Goal: Task Accomplishment & Management: Use online tool/utility

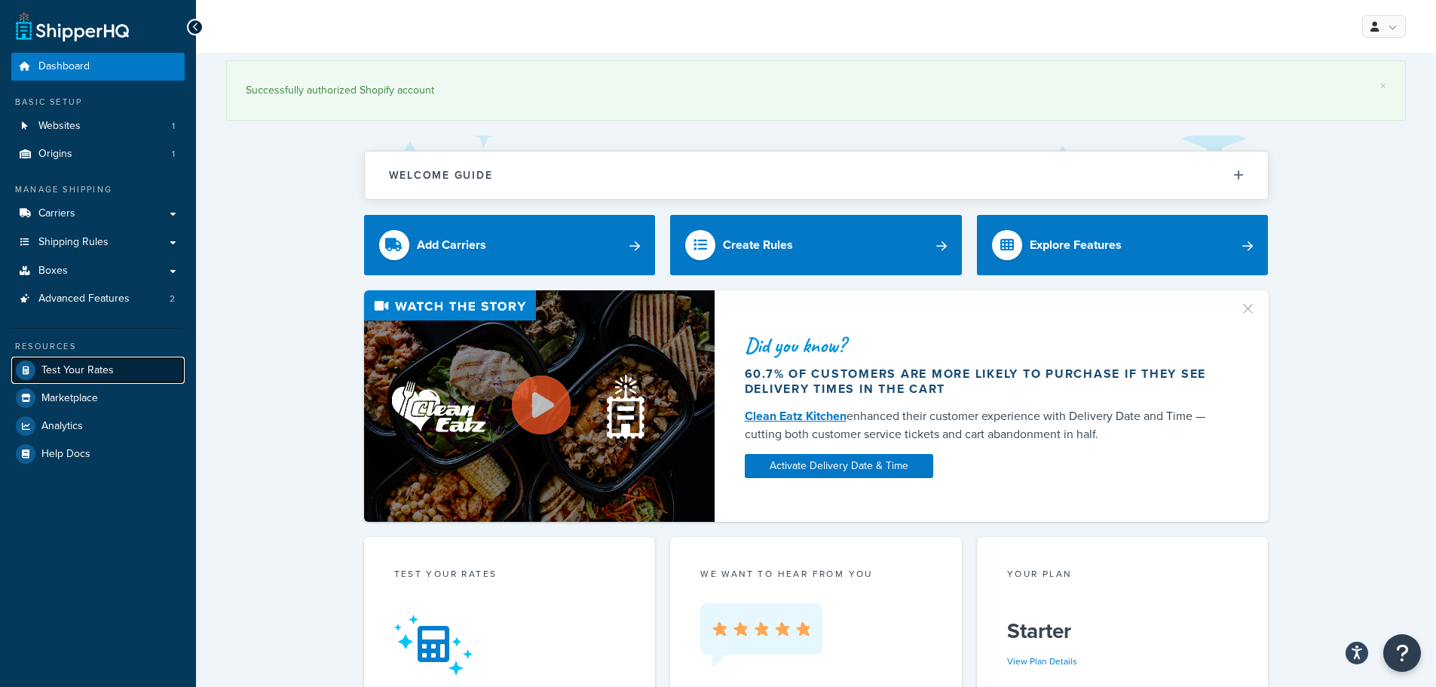
click at [85, 374] on span "Test Your Rates" at bounding box center [77, 370] width 72 height 13
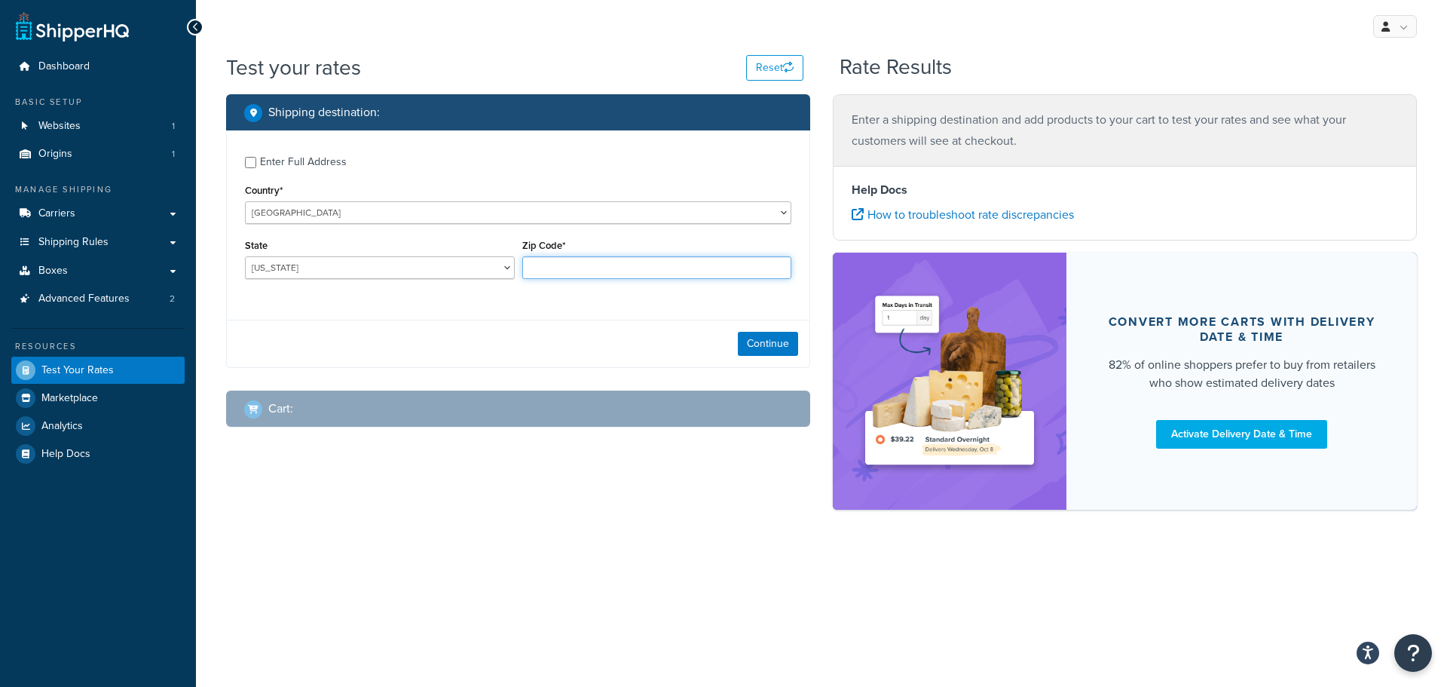
click at [554, 273] on input "Zip Code*" at bounding box center [657, 267] width 270 height 23
type input "1000"
click at [749, 344] on button "Continue" at bounding box center [768, 344] width 60 height 24
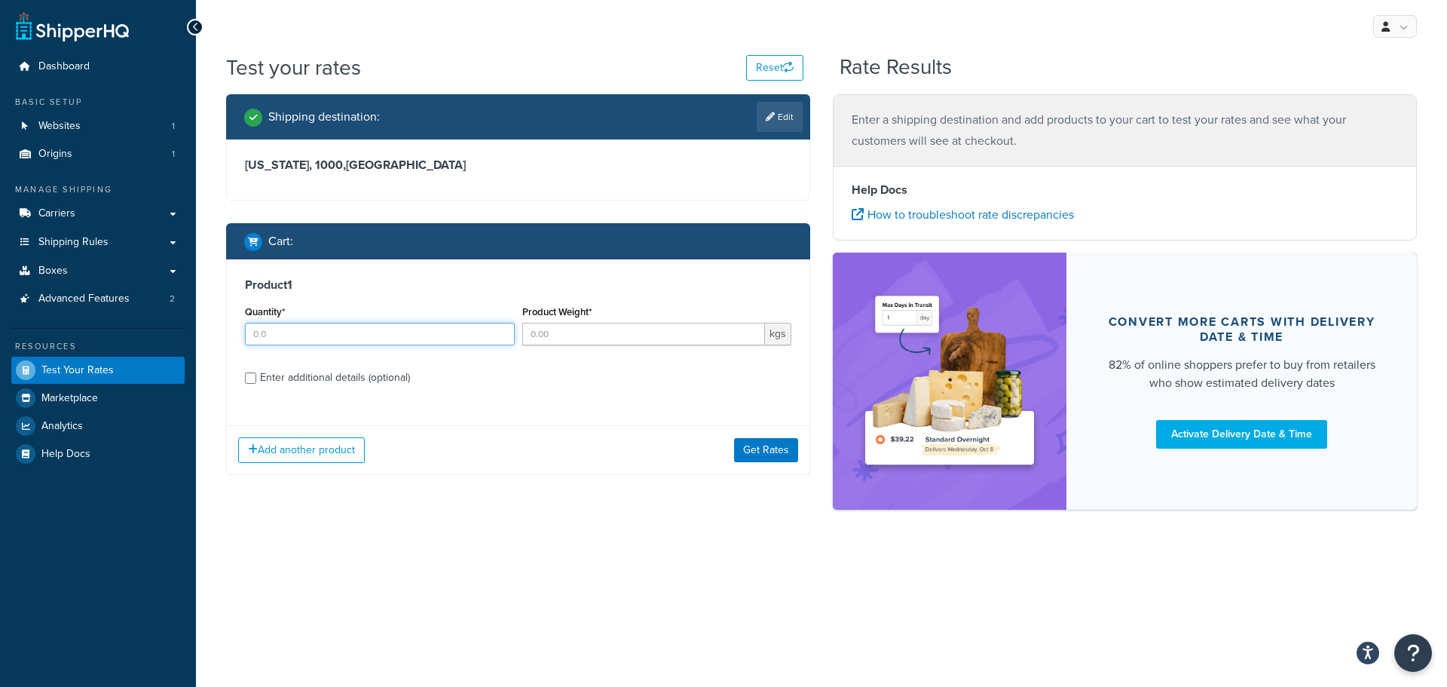
click at [424, 341] on input "Quantity*" at bounding box center [380, 334] width 270 height 23
type input "1"
click at [603, 339] on input "Product Weight*" at bounding box center [643, 334] width 243 height 23
type input "1"
click at [759, 452] on button "Get Rates" at bounding box center [766, 450] width 64 height 24
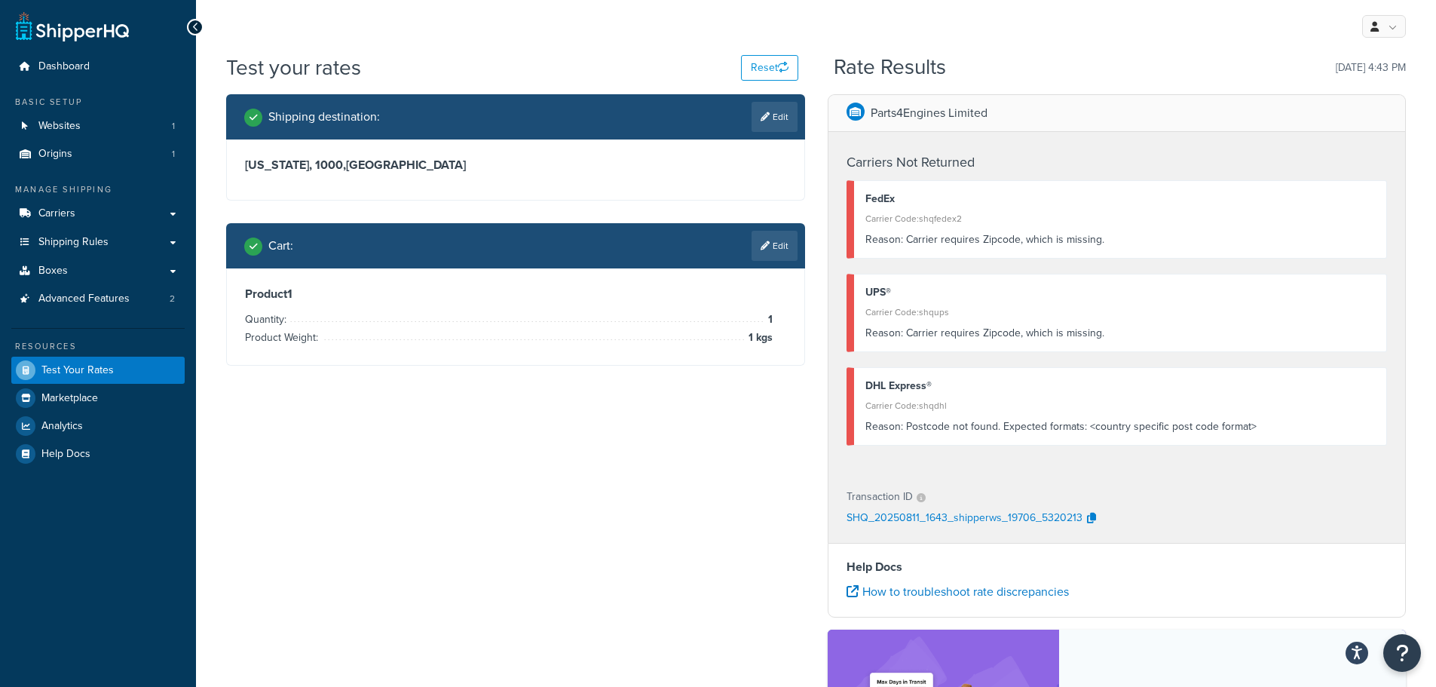
click at [797, 112] on div "Shipping destination : Edit" at bounding box center [515, 116] width 579 height 45
click at [758, 109] on link "Edit" at bounding box center [774, 117] width 46 height 30
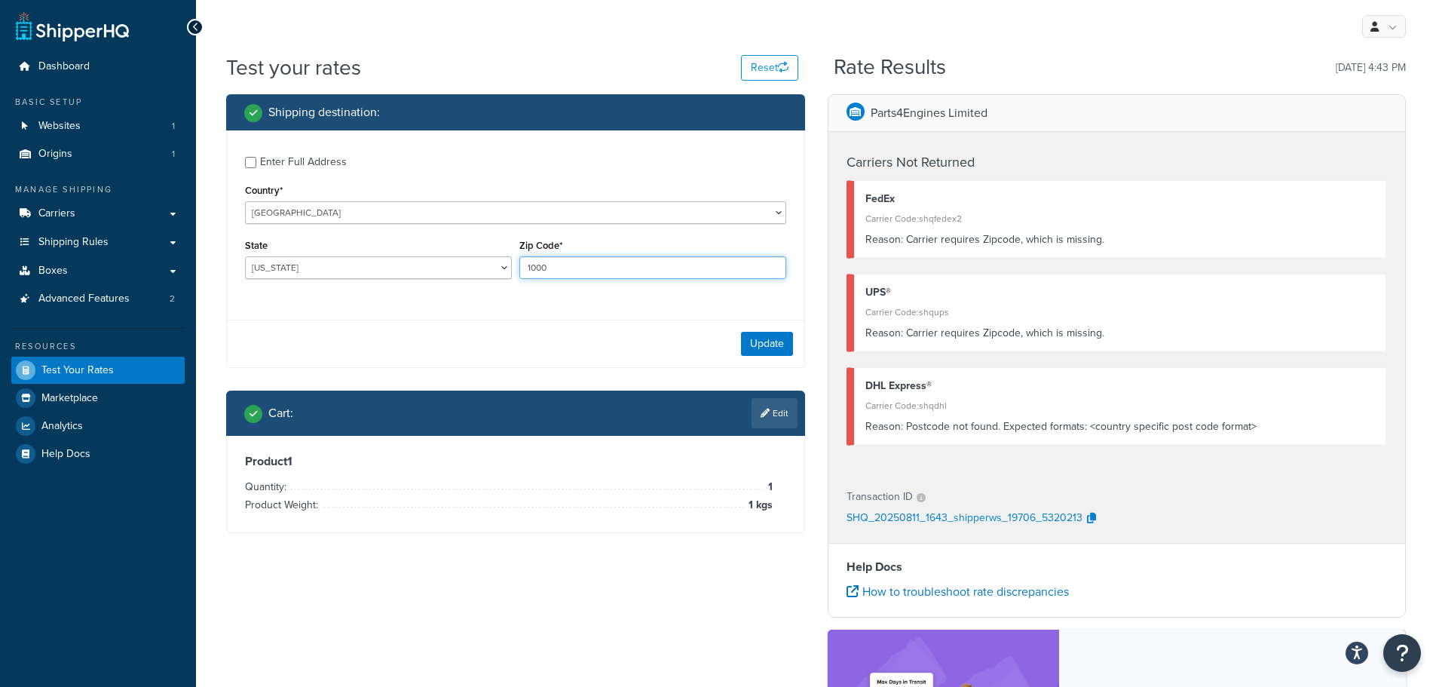
click at [631, 275] on input "1000" at bounding box center [652, 267] width 267 height 23
type input "35013"
click at [764, 342] on button "Update" at bounding box center [767, 344] width 52 height 24
